Goal: Navigation & Orientation: Find specific page/section

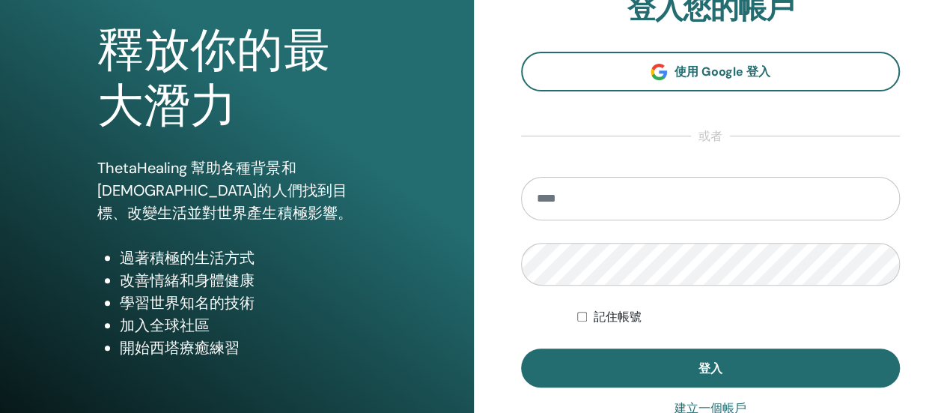
scroll to position [81, 0]
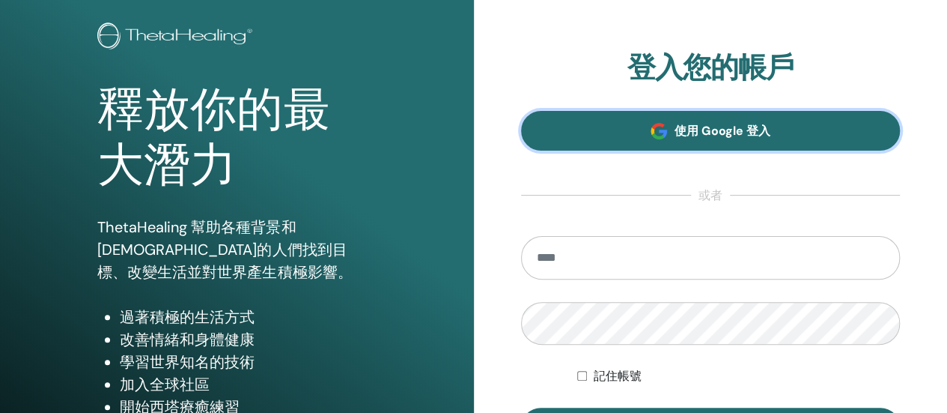
click at [732, 118] on link "使用 Google 登入" at bounding box center [711, 131] width 380 height 40
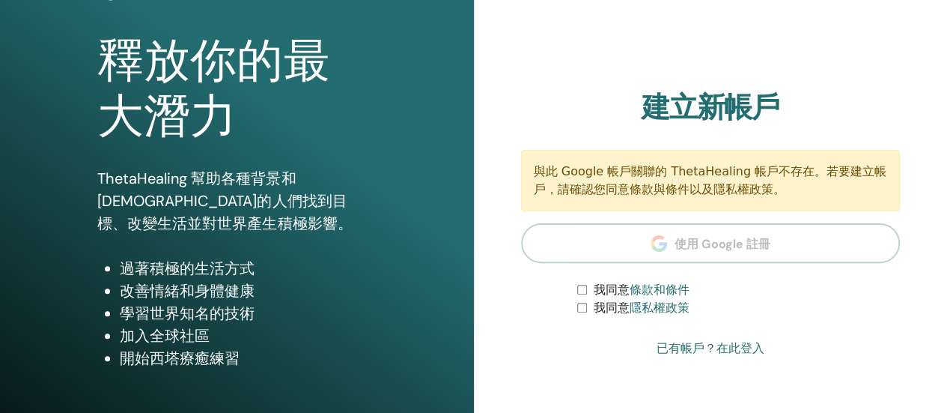
scroll to position [150, 0]
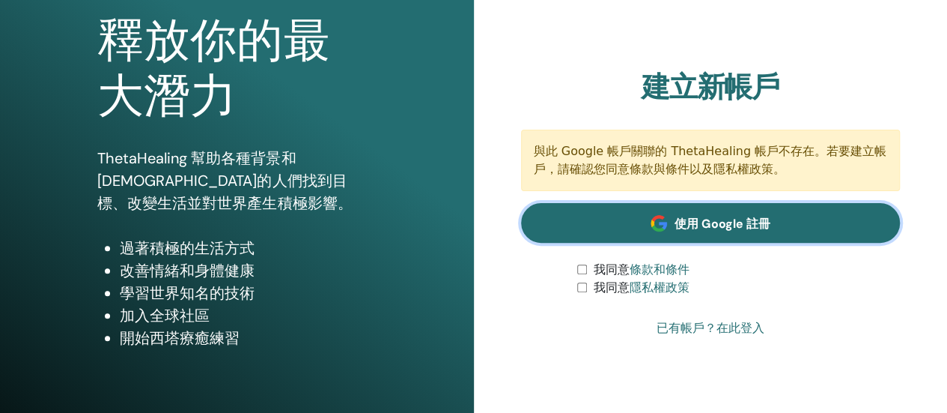
click at [753, 233] on link "使用 Google 註冊" at bounding box center [711, 223] width 380 height 40
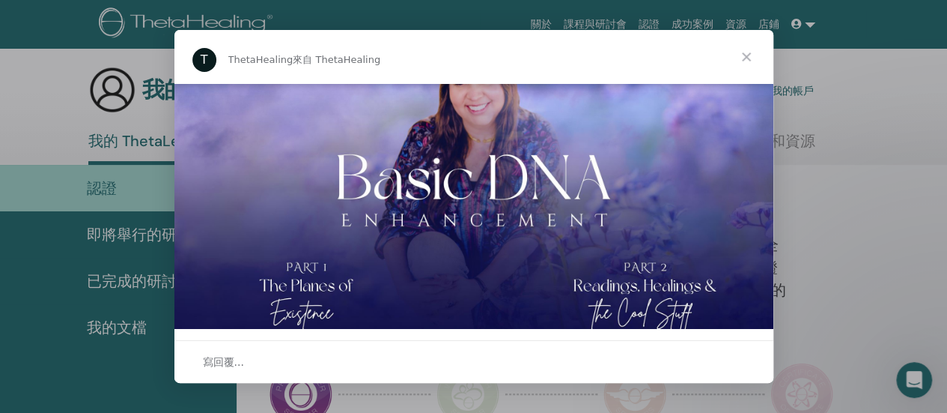
scroll to position [404, 0]
click at [748, 59] on span "關閉" at bounding box center [746, 57] width 54 height 54
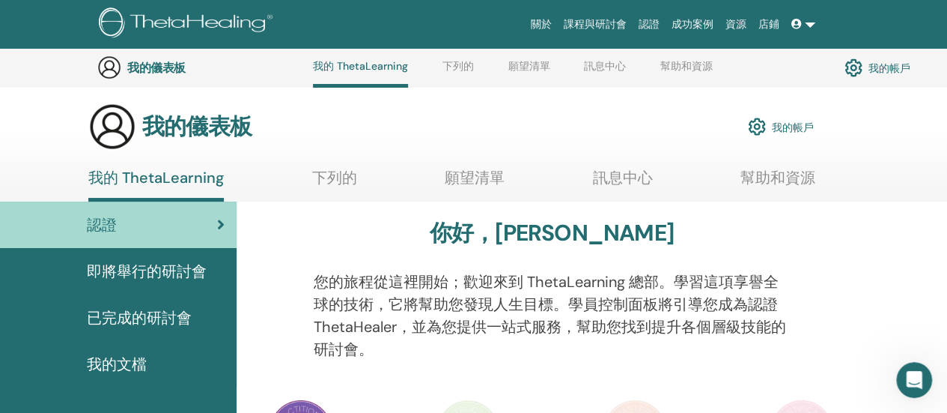
scroll to position [0, 0]
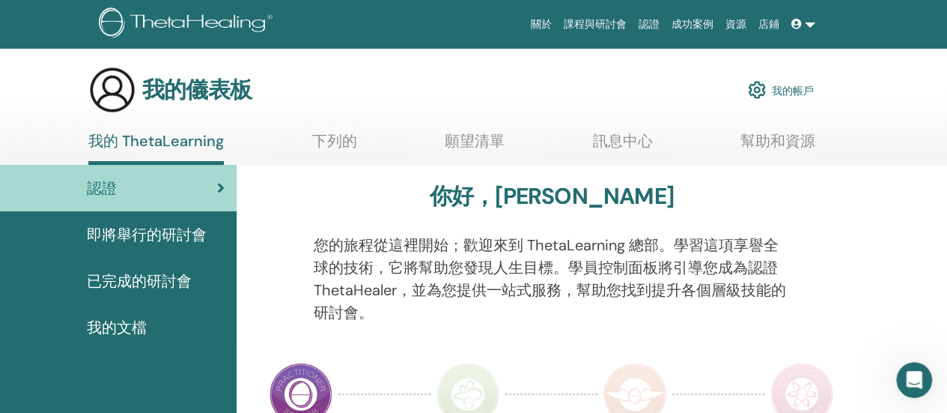
click at [792, 82] on link "我的帳戶" at bounding box center [781, 89] width 66 height 33
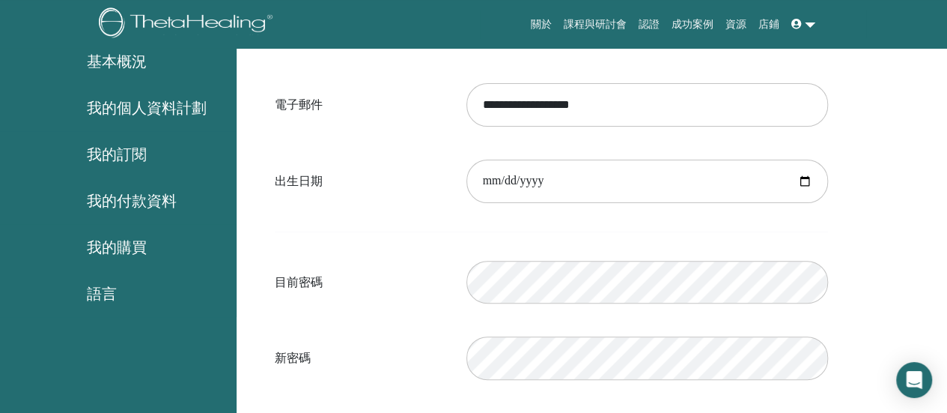
scroll to position [174, 0]
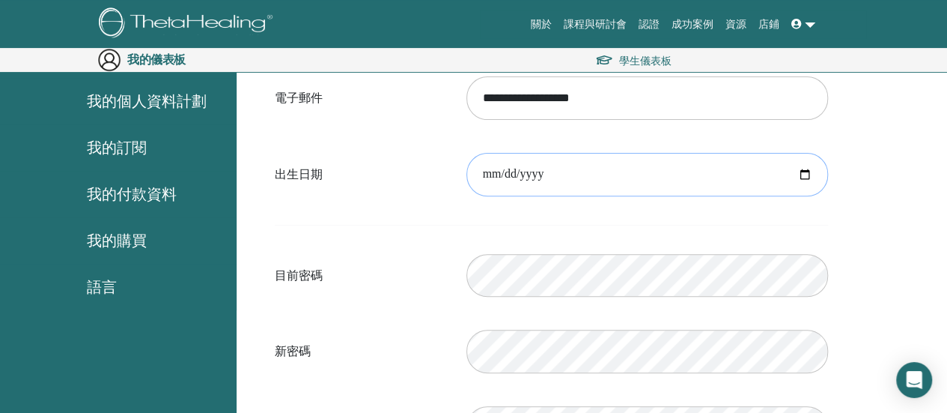
click at [714, 164] on input "date" at bounding box center [647, 174] width 362 height 43
click at [807, 167] on input "date" at bounding box center [647, 174] width 362 height 43
type input "**********"
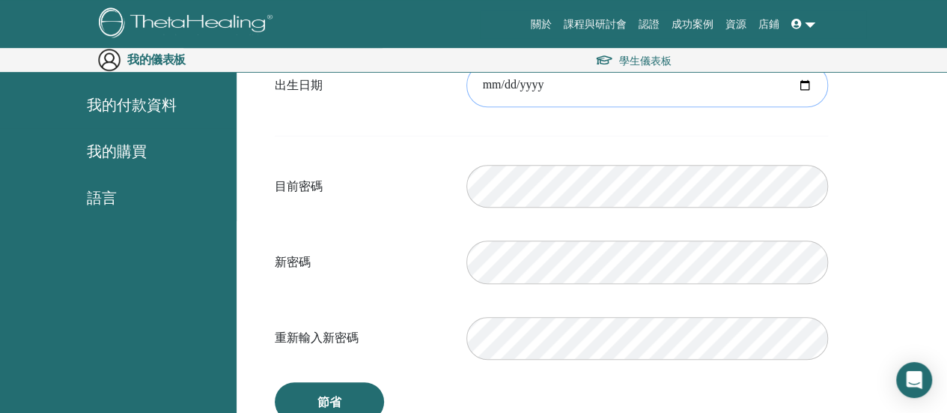
scroll to position [249, 0]
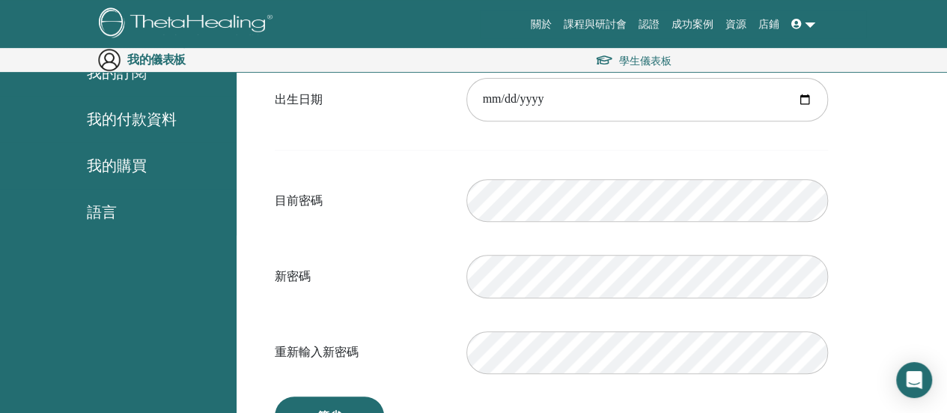
click at [879, 292] on div "**********" at bounding box center [592, 263] width 710 height 707
click at [805, 28] on link at bounding box center [803, 24] width 36 height 28
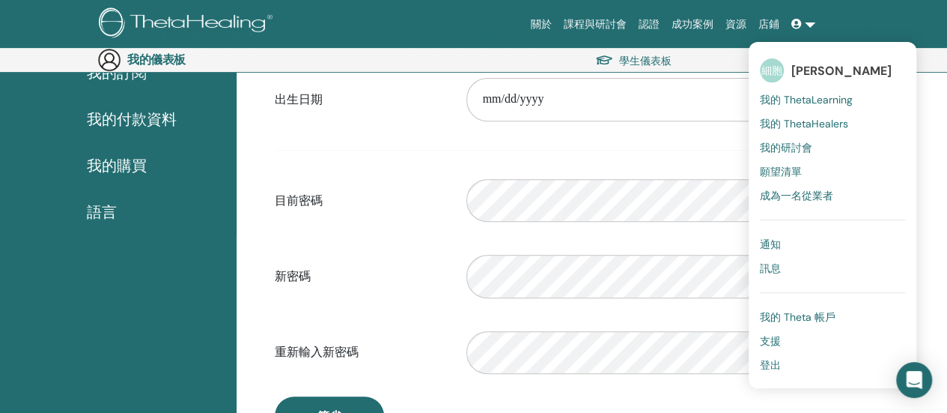
click at [774, 363] on font "登出" at bounding box center [770, 364] width 21 height 13
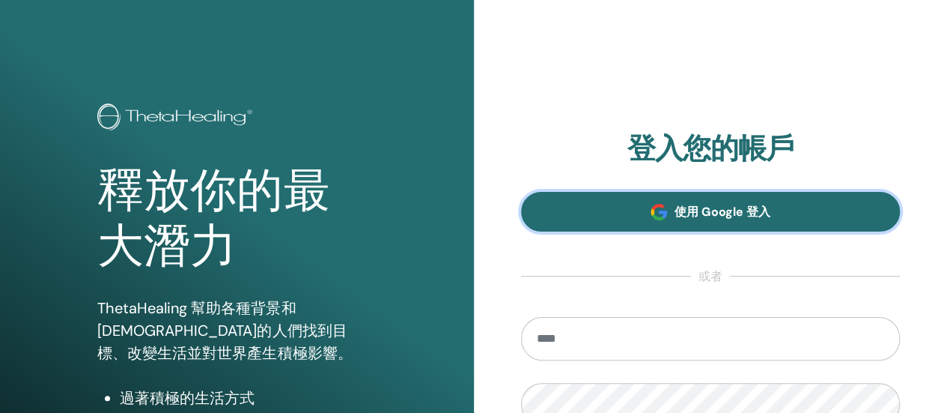
click at [712, 201] on link "使用 Google 登入" at bounding box center [711, 212] width 380 height 40
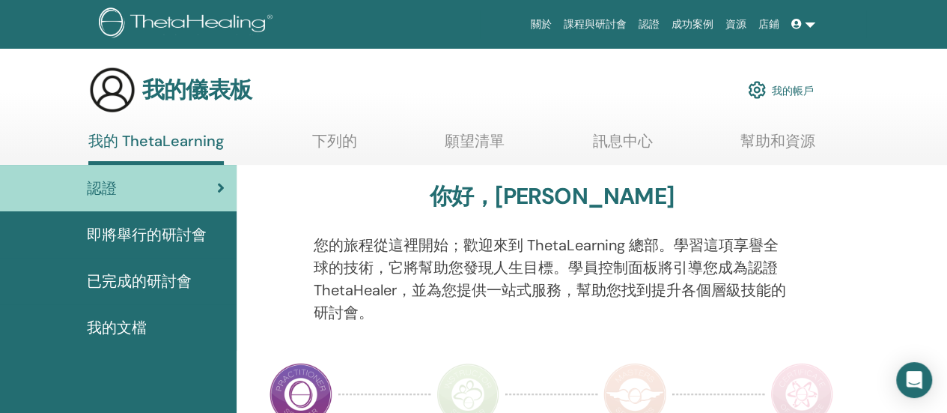
drag, startPoint x: 853, startPoint y: 204, endPoint x: 882, endPoint y: 79, distance: 129.0
click at [177, 178] on div "認證" at bounding box center [118, 188] width 213 height 22
click at [159, 237] on font "即將舉行的研討會" at bounding box center [147, 234] width 120 height 19
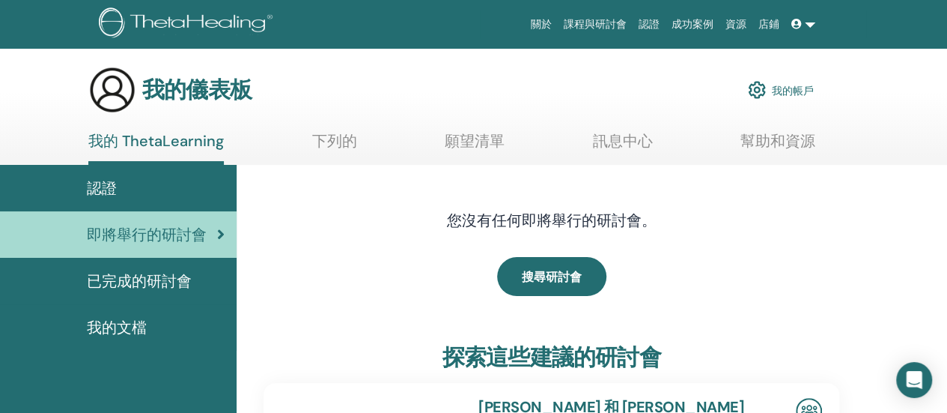
click at [147, 273] on font "已完成的研討會" at bounding box center [139, 280] width 105 height 19
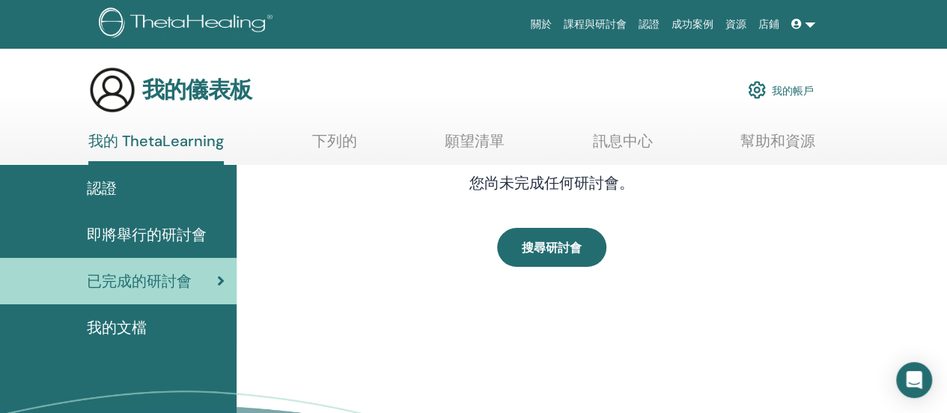
click at [340, 136] on font "下列的" at bounding box center [334, 140] width 45 height 19
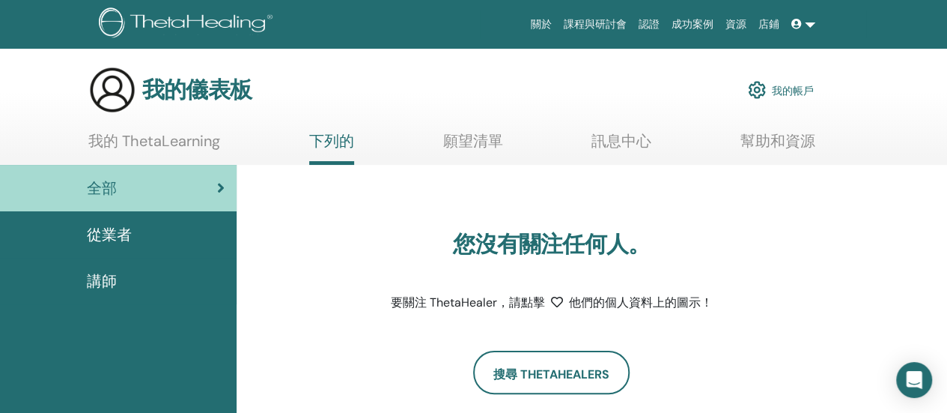
click at [499, 130] on section "我的儀表板 我的帳戶 我的 ThetaLearning 下列的 願望清單 訊息中心 幫助和資源" at bounding box center [473, 115] width 947 height 99
click at [481, 138] on font "願望清單" at bounding box center [473, 140] width 60 height 19
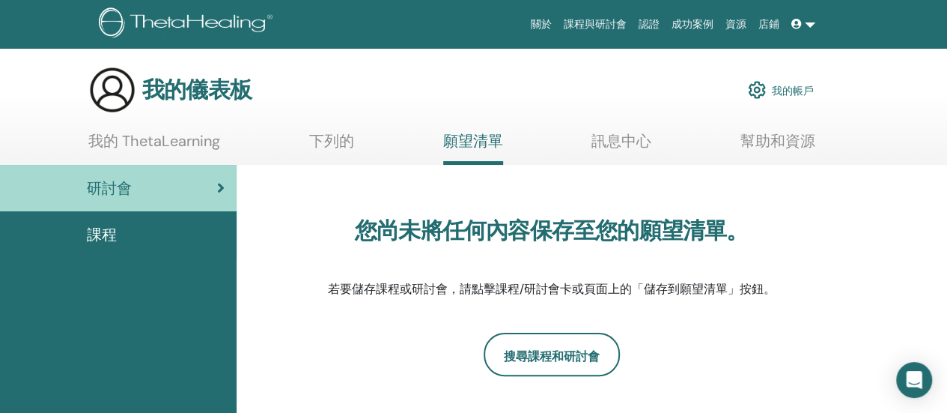
click at [107, 241] on font "課程" at bounding box center [102, 234] width 30 height 19
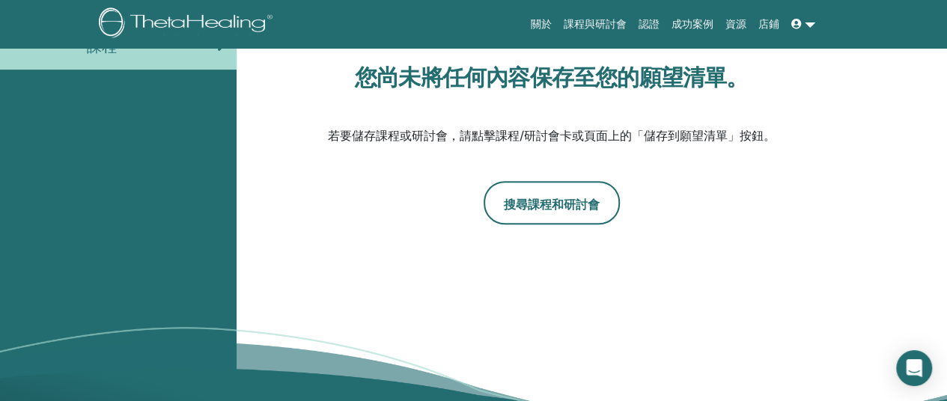
scroll to position [189, 0]
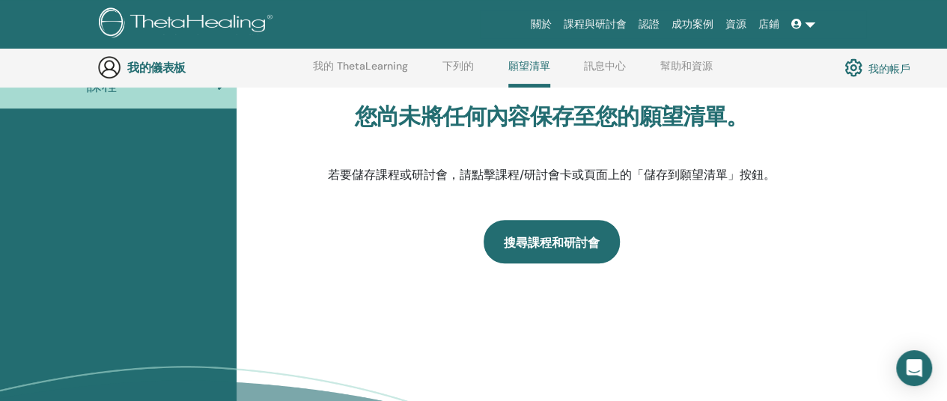
click at [559, 240] on link "搜尋課程和研討會" at bounding box center [552, 241] width 136 height 43
